Goal: Transaction & Acquisition: Subscribe to service/newsletter

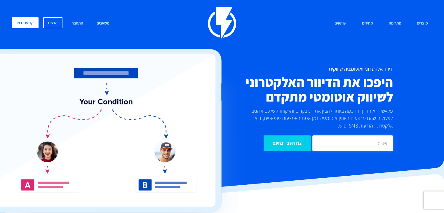
click at [358, 148] on input "email" at bounding box center [352, 143] width 81 height 16
type input "lieldery1010@gmail.com"
click at [288, 144] on input "צרו חשבון בחינם" at bounding box center [286, 143] width 47 height 16
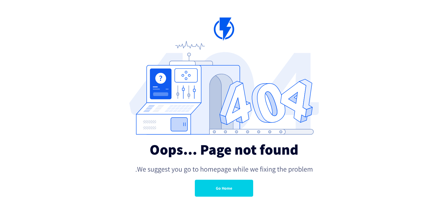
click at [225, 181] on link "Go Home" at bounding box center [224, 188] width 58 height 17
click at [198, 150] on h2 "Oops... Page not found" at bounding box center [224, 150] width 178 height 18
click at [221, 142] on h2 "Oops... Page not found" at bounding box center [224, 150] width 178 height 18
click at [209, 168] on p "We suggest you go to homepage while we fixing the problem." at bounding box center [224, 169] width 178 height 10
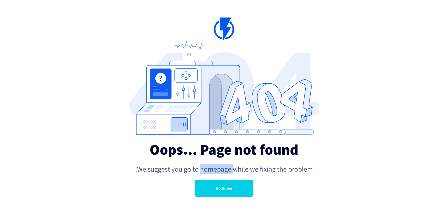
click at [209, 168] on p "We suggest you go to homepage while we fixing the problem." at bounding box center [224, 169] width 178 height 10
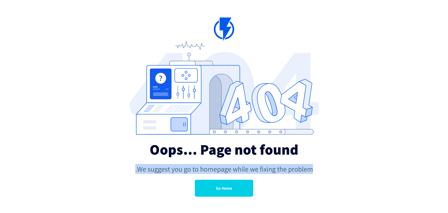
click at [209, 168] on p "We suggest you go to homepage while we fixing the problem." at bounding box center [224, 169] width 178 height 10
click at [210, 185] on link "Go Home" at bounding box center [224, 188] width 58 height 17
